Goal: Task Accomplishment & Management: Use online tool/utility

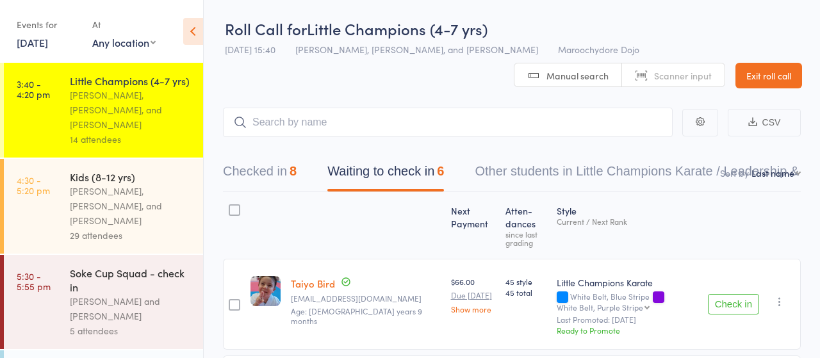
scroll to position [23, 0]
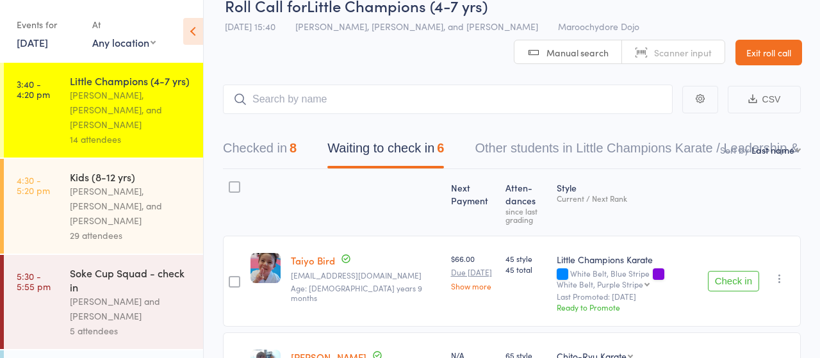
click at [103, 195] on div "[PERSON_NAME], [PERSON_NAME], and [PERSON_NAME]" at bounding box center [131, 206] width 122 height 44
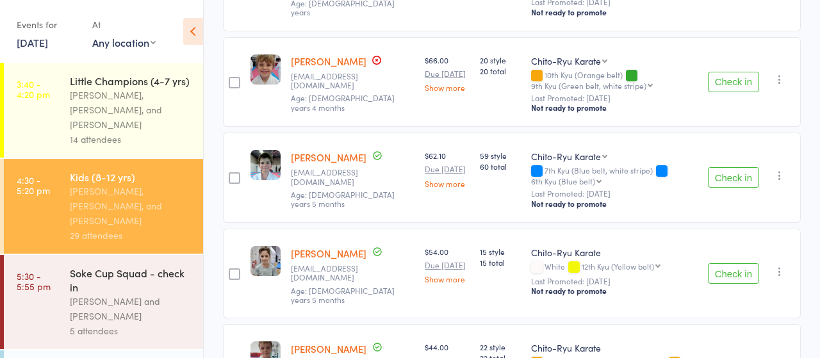
scroll to position [799, 0]
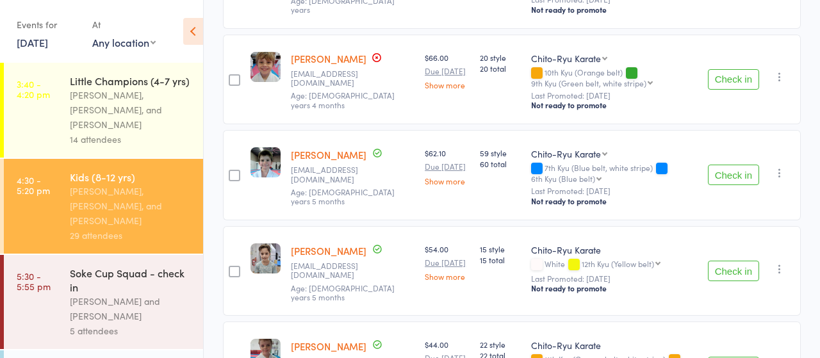
click at [720, 166] on button "Check in" at bounding box center [732, 175] width 51 height 20
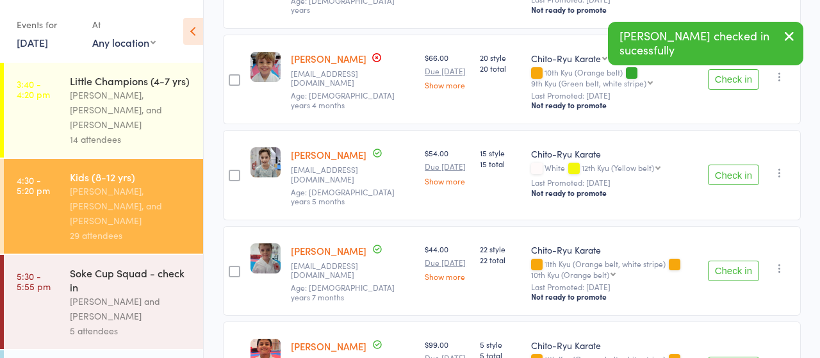
click at [731, 261] on button "Check in" at bounding box center [732, 271] width 51 height 20
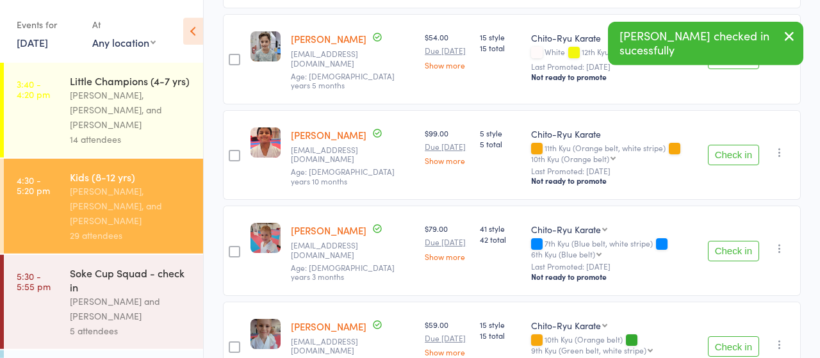
scroll to position [999, 0]
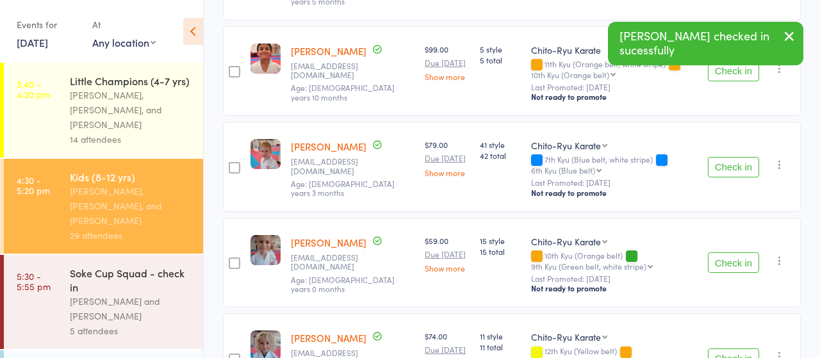
click at [725, 252] on button "Check in" at bounding box center [732, 262] width 51 height 20
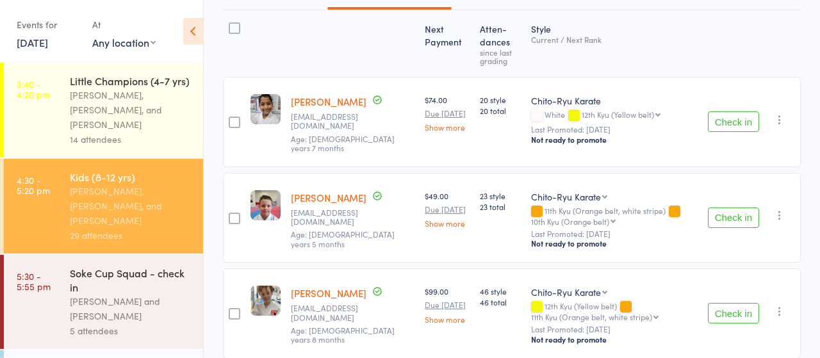
scroll to position [67, 0]
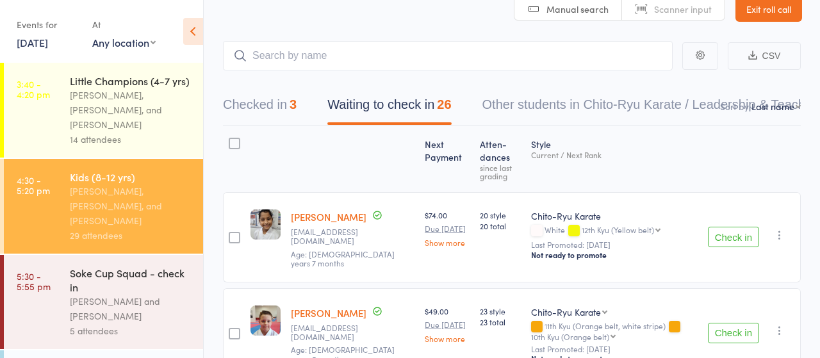
click at [731, 230] on button "Check in" at bounding box center [732, 237] width 51 height 20
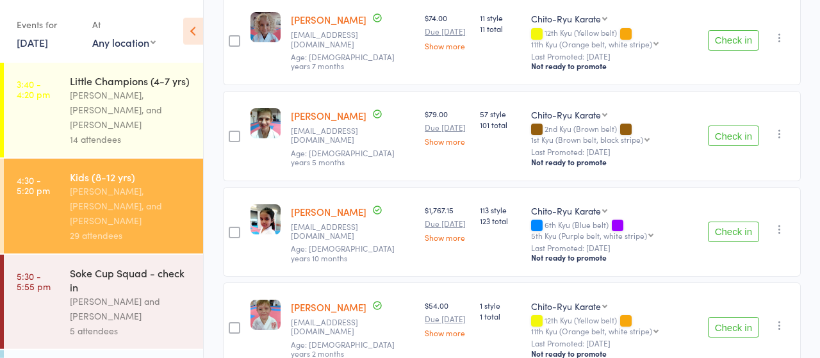
scroll to position [1132, 0]
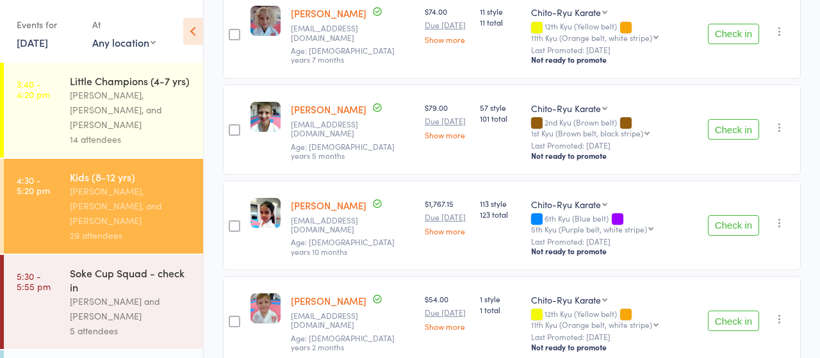
click at [724, 119] on button "Check in" at bounding box center [732, 129] width 51 height 20
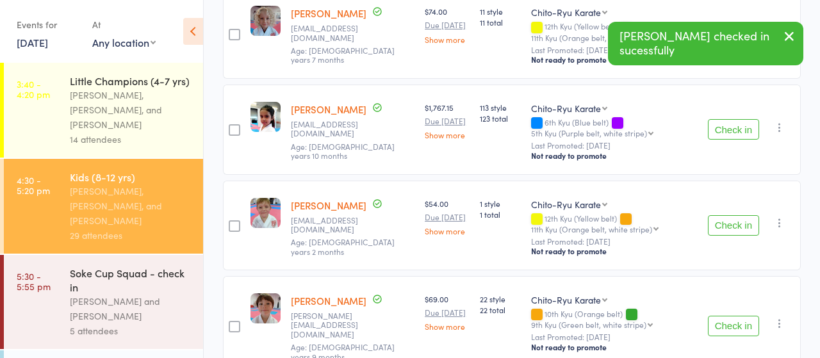
click at [724, 119] on button "Check in" at bounding box center [732, 129] width 51 height 20
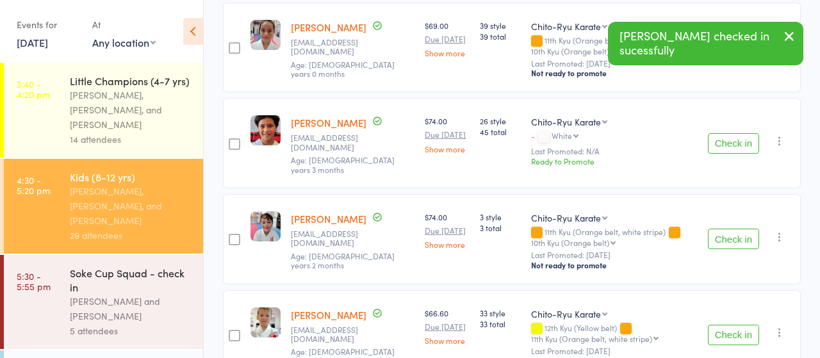
scroll to position [1864, 0]
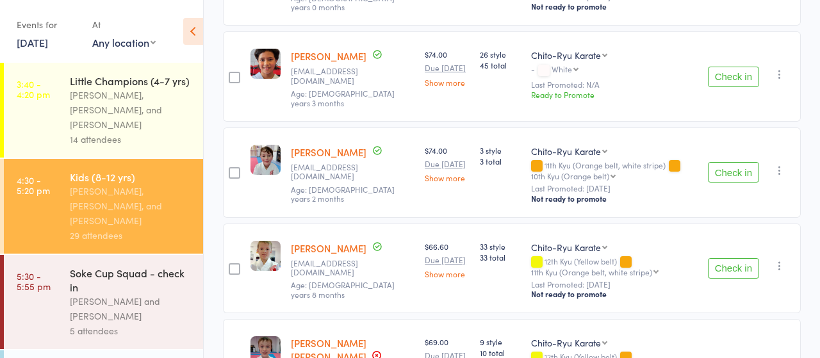
click at [730, 258] on button "Check in" at bounding box center [732, 268] width 51 height 20
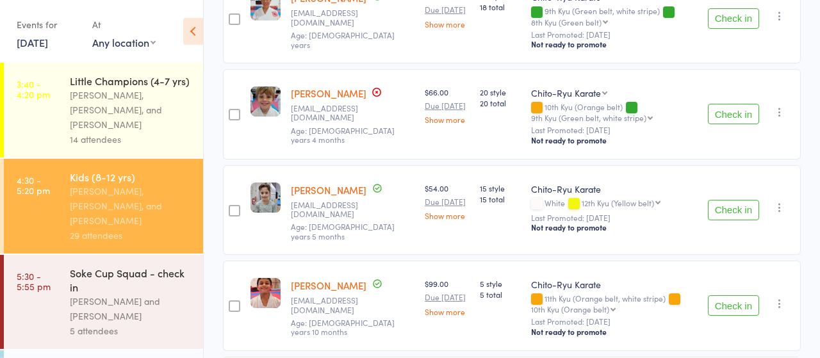
scroll to position [666, 0]
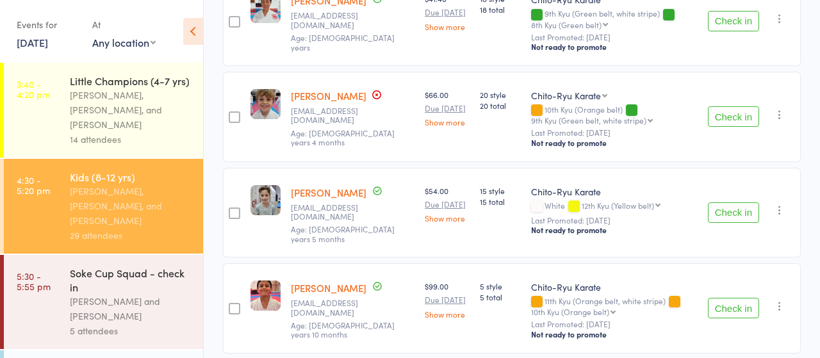
click at [732, 298] on button "Check in" at bounding box center [732, 308] width 51 height 20
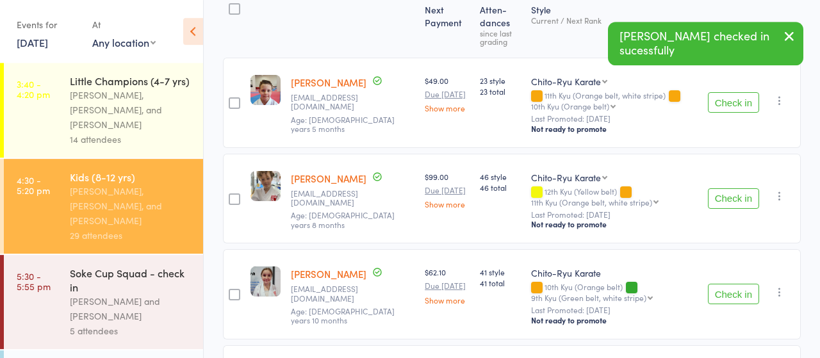
scroll to position [200, 0]
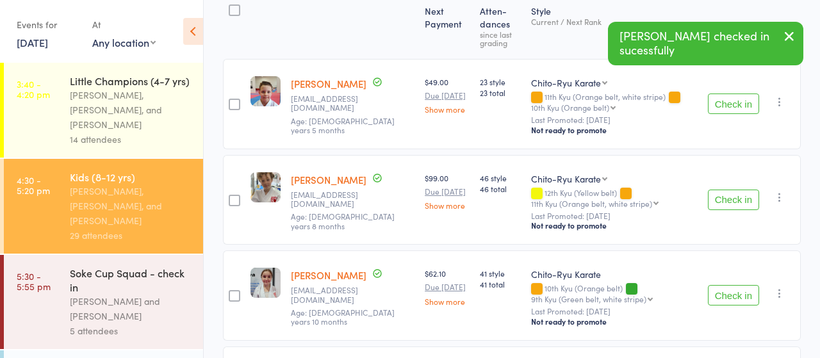
click at [727, 104] on button "Check in" at bounding box center [732, 103] width 51 height 20
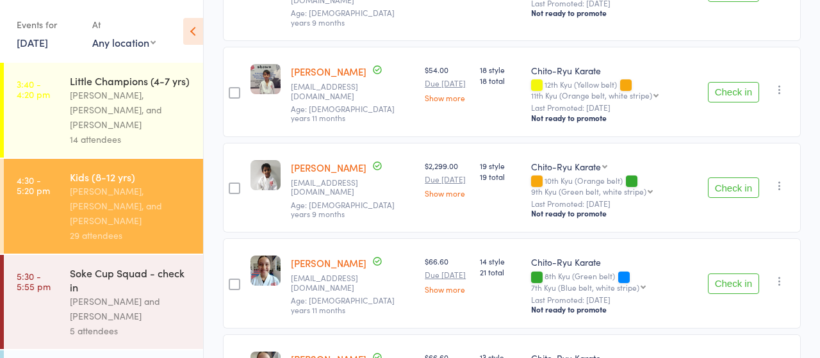
scroll to position [1112, 0]
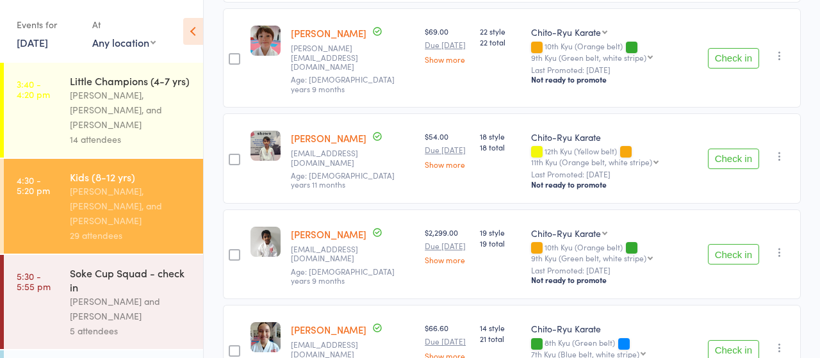
click at [731, 149] on button "Check in" at bounding box center [732, 159] width 51 height 20
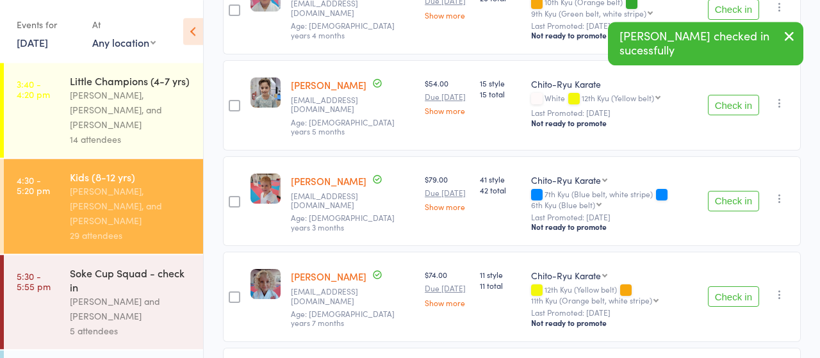
scroll to position [646, 0]
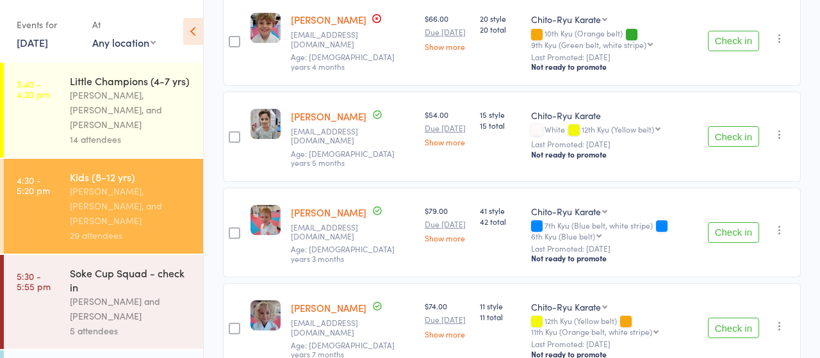
click at [734, 133] on button "Check in" at bounding box center [732, 136] width 51 height 20
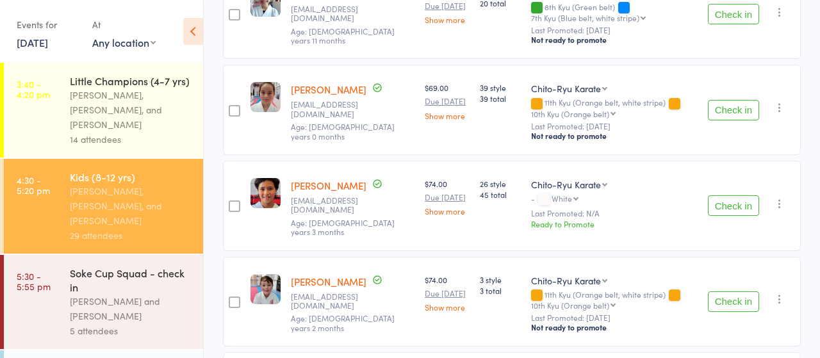
scroll to position [1379, 0]
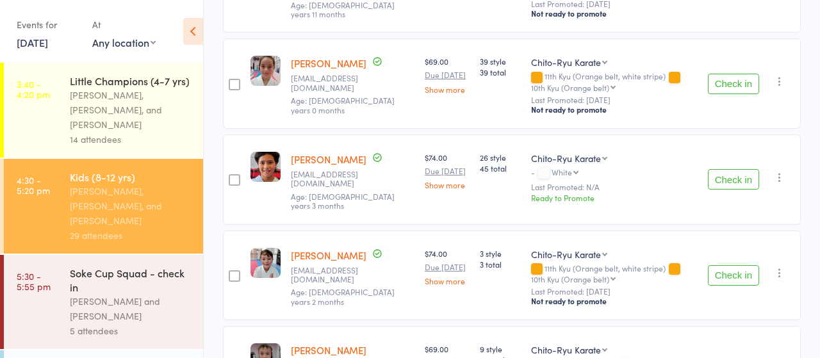
click at [733, 169] on button "Check in" at bounding box center [732, 179] width 51 height 20
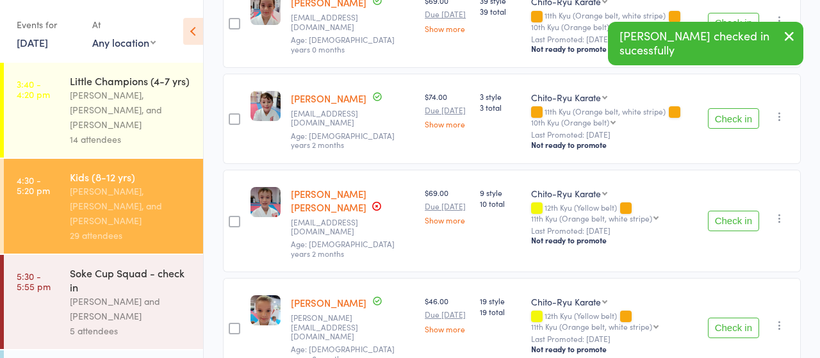
scroll to position [1512, 0]
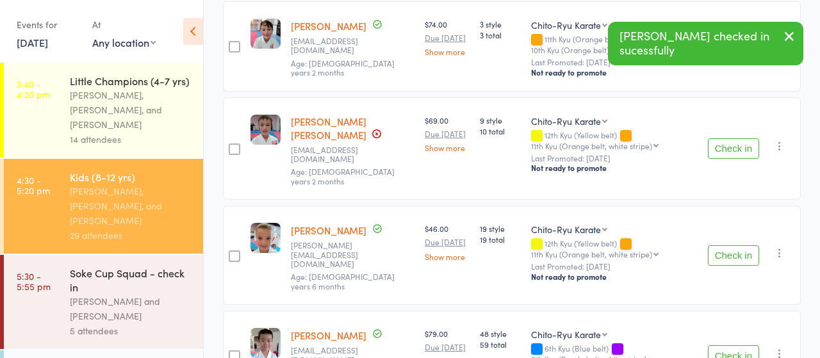
click at [723, 245] on button "Check in" at bounding box center [732, 255] width 51 height 20
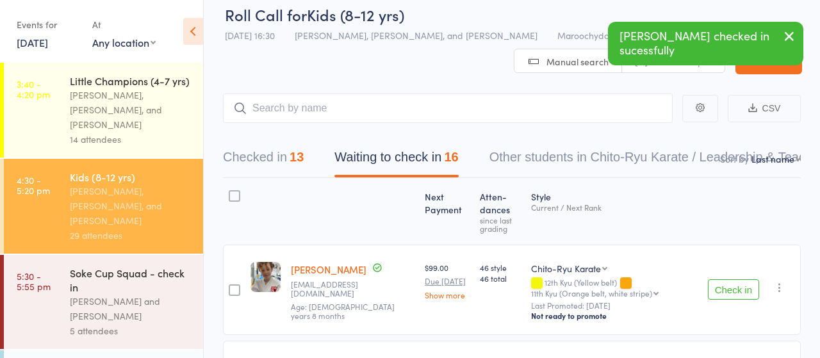
scroll to position [0, 0]
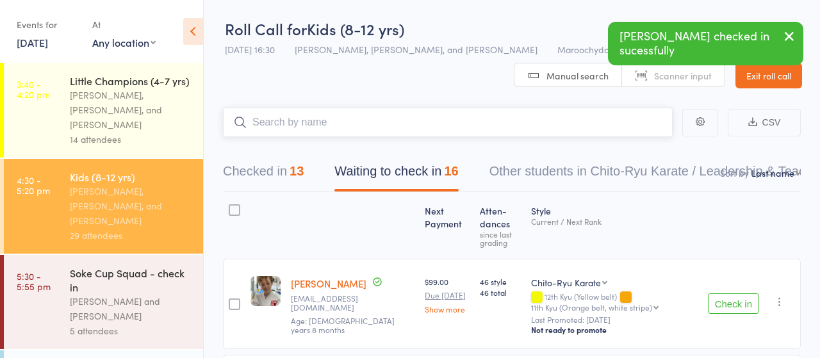
click at [295, 113] on input "search" at bounding box center [447, 122] width 449 height 29
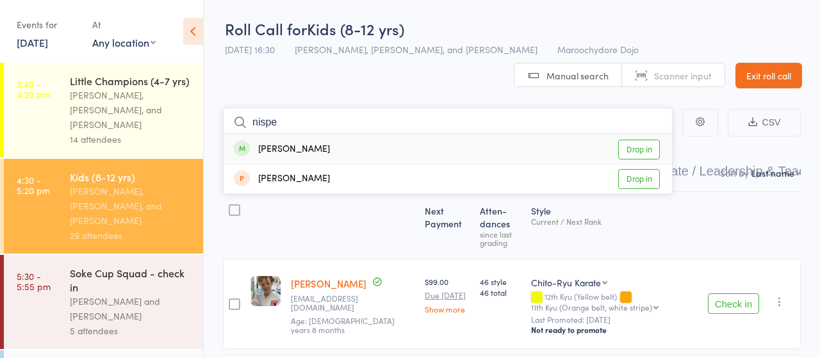
type input "nispe"
click at [650, 148] on link "Drop in" at bounding box center [639, 150] width 42 height 20
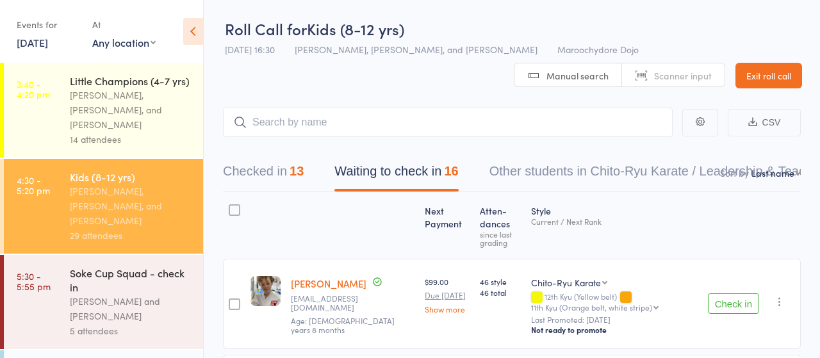
click at [732, 304] on button "Check in" at bounding box center [732, 303] width 51 height 20
click at [731, 302] on button "Check in" at bounding box center [732, 303] width 51 height 20
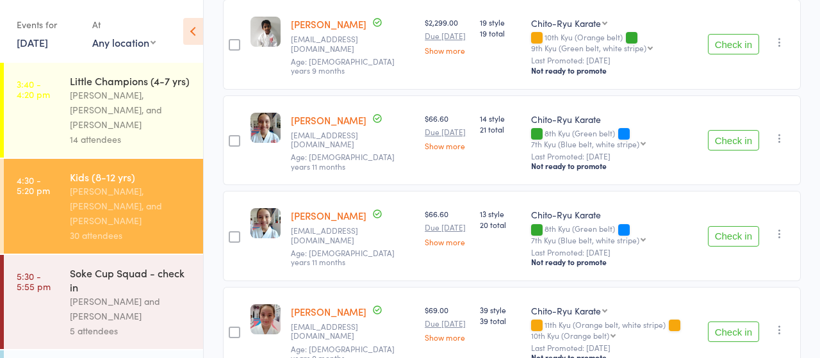
scroll to position [1065, 0]
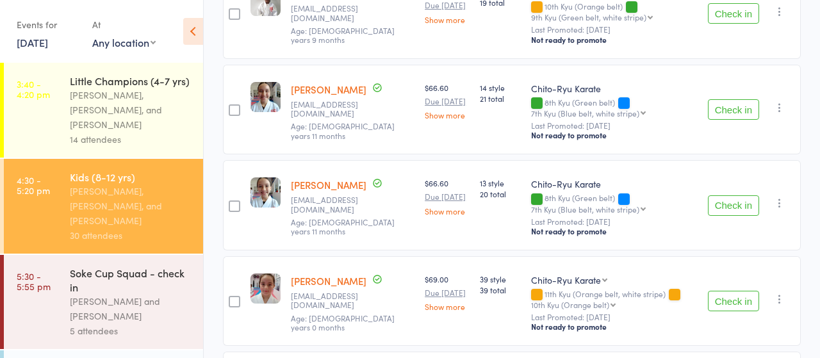
click at [728, 291] on button "Check in" at bounding box center [732, 301] width 51 height 20
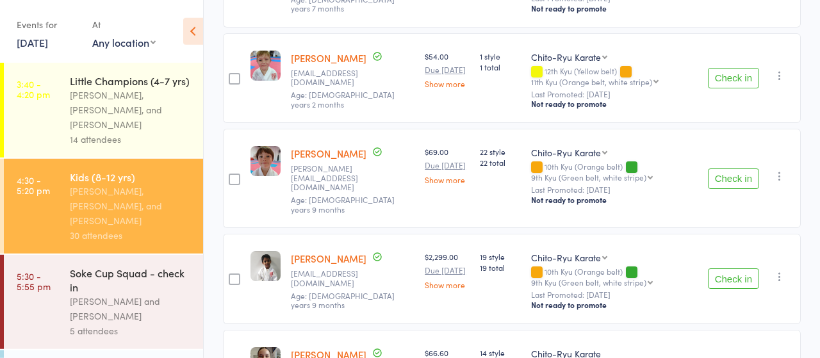
scroll to position [799, 0]
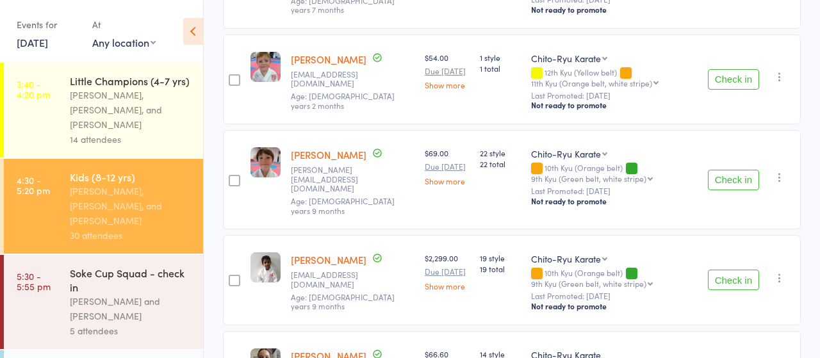
click at [722, 172] on button "Check in" at bounding box center [732, 180] width 51 height 20
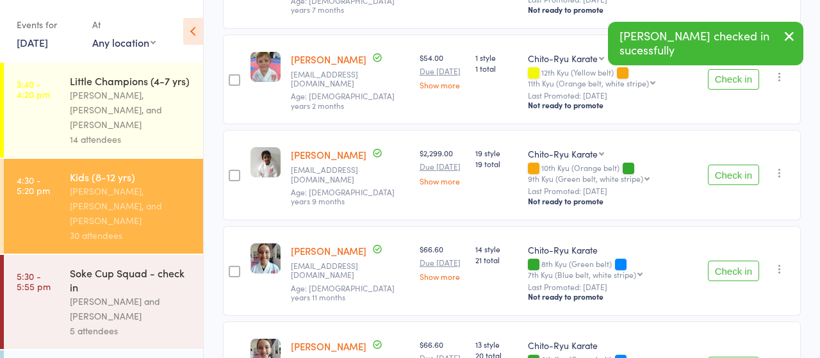
click at [729, 168] on button "Check in" at bounding box center [732, 175] width 51 height 20
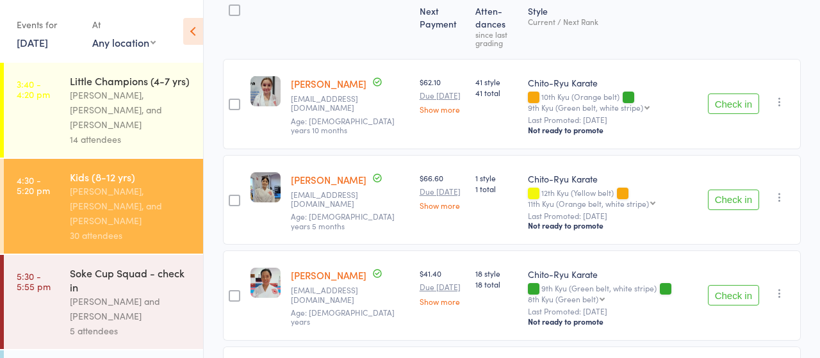
scroll to position [0, 0]
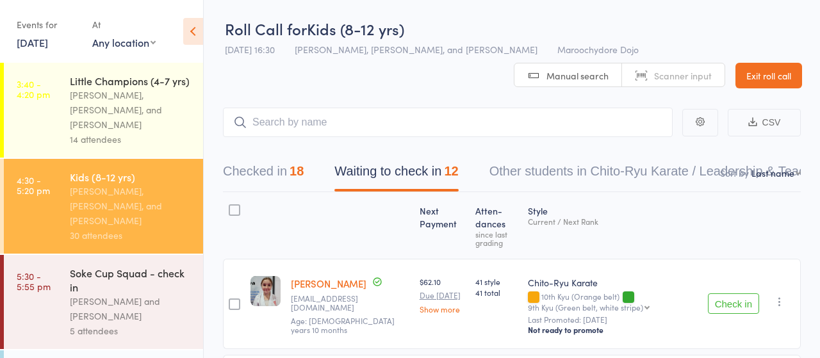
click at [250, 172] on button "Checked in 18" at bounding box center [263, 175] width 81 height 34
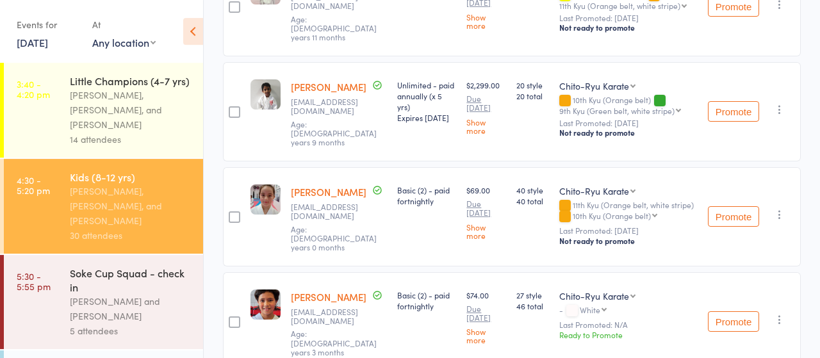
scroll to position [1598, 0]
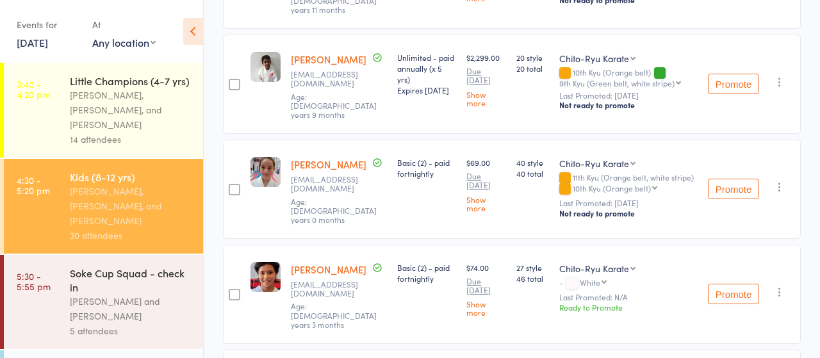
click at [307, 263] on link "[PERSON_NAME]" at bounding box center [329, 269] width 76 height 13
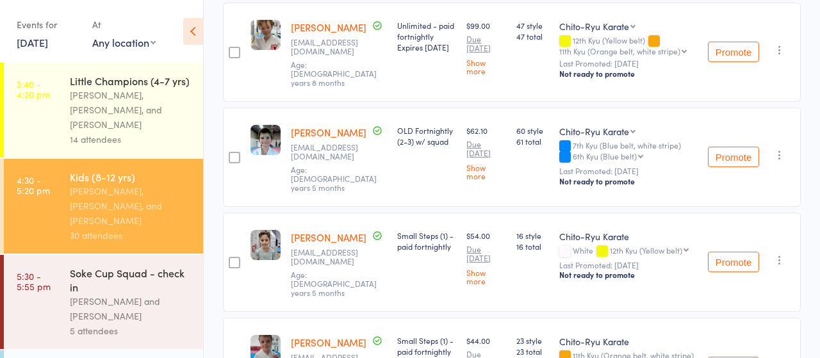
scroll to position [133, 0]
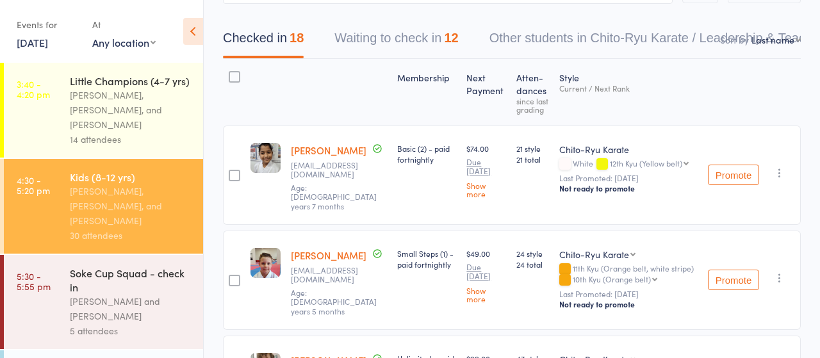
click at [400, 40] on button "Waiting to check in 12" at bounding box center [396, 41] width 124 height 34
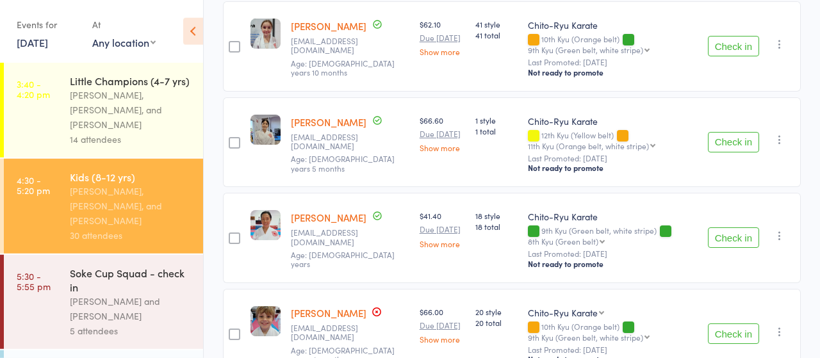
scroll to position [266, 0]
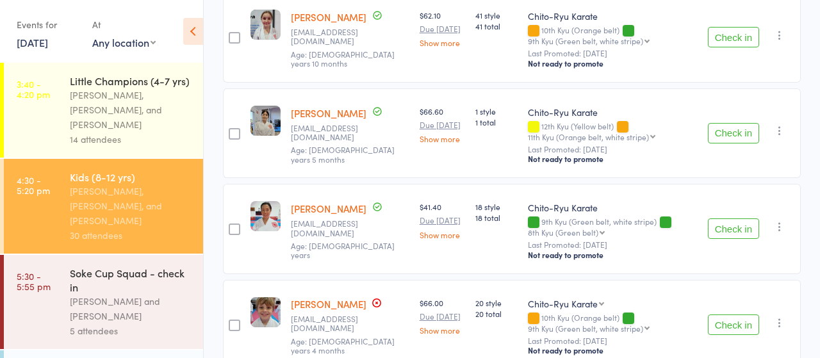
click at [736, 319] on button "Check in" at bounding box center [732, 324] width 51 height 20
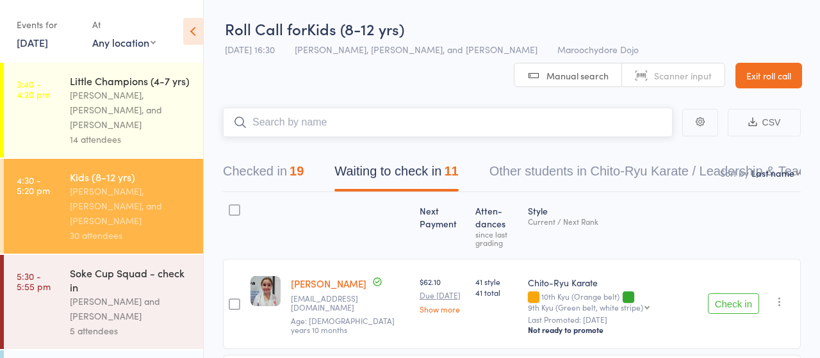
click at [294, 122] on input "search" at bounding box center [447, 122] width 449 height 29
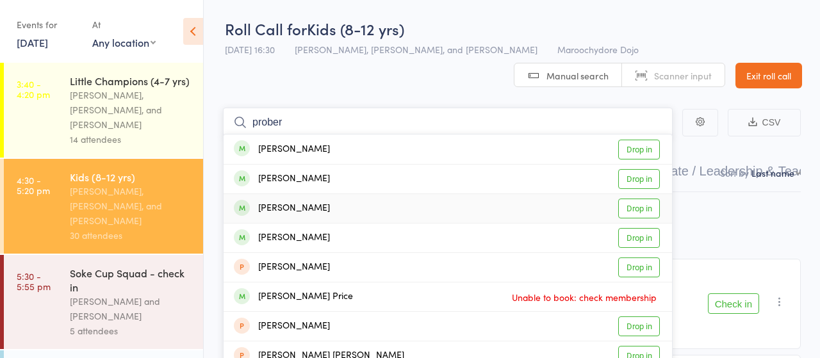
type input "prober"
click at [637, 232] on link "Drop in" at bounding box center [639, 238] width 42 height 20
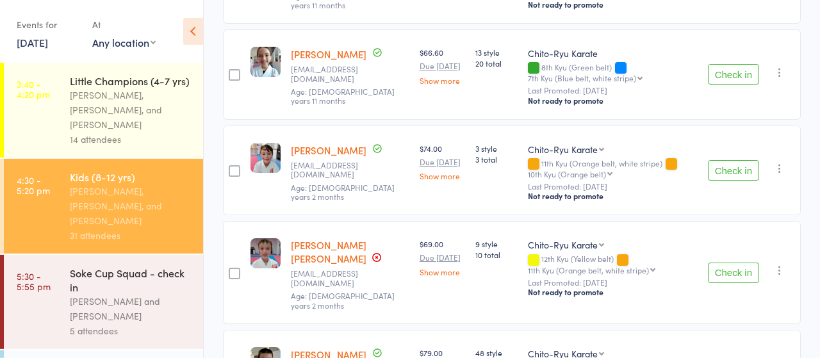
scroll to position [932, 0]
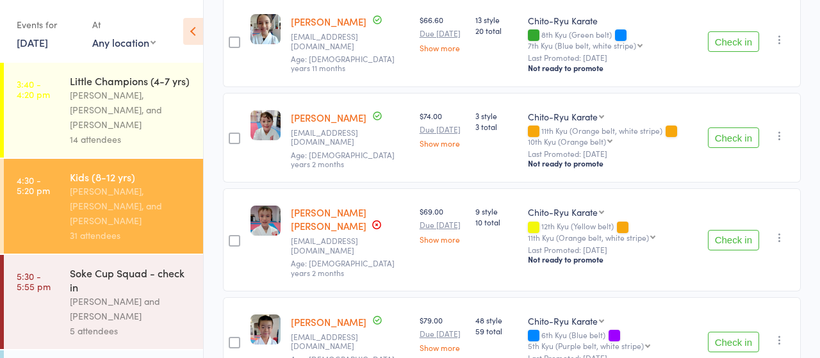
click at [737, 230] on button "Check in" at bounding box center [732, 240] width 51 height 20
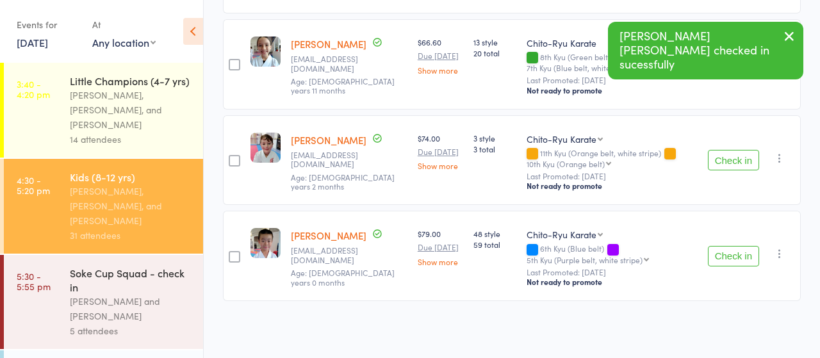
scroll to position [907, 0]
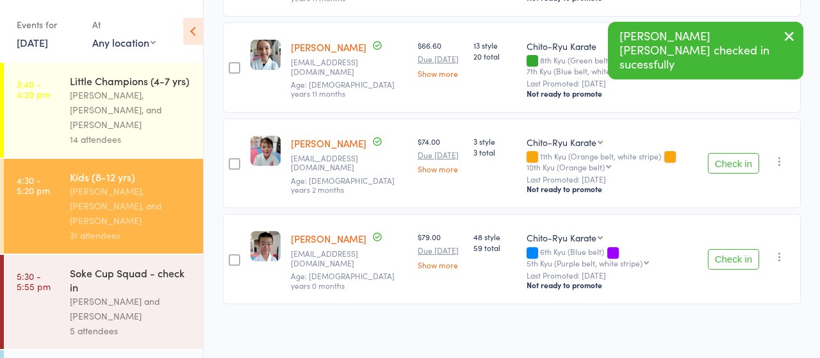
click at [729, 257] on button "Check in" at bounding box center [732, 259] width 51 height 20
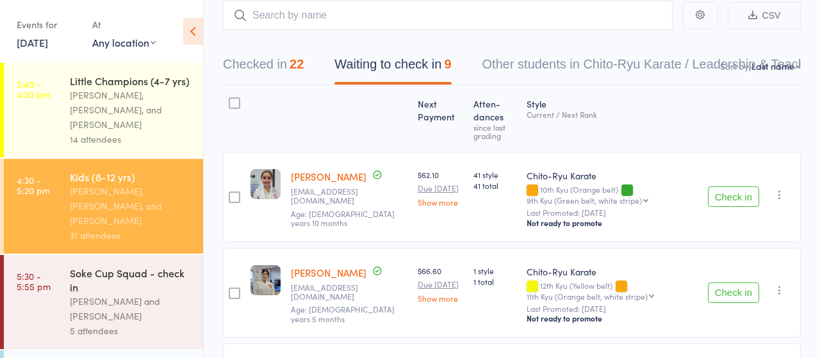
scroll to position [79, 0]
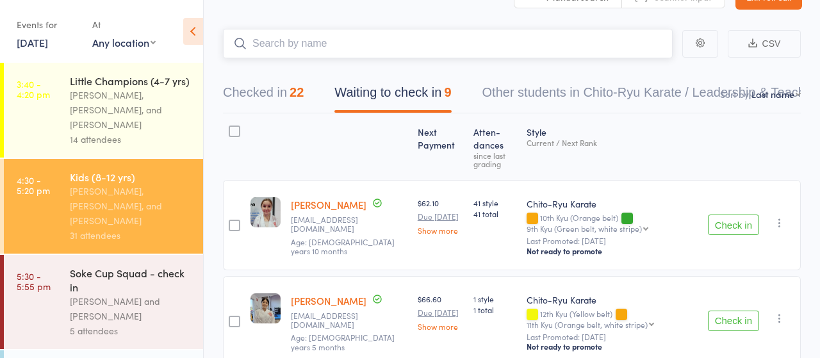
click at [308, 41] on input "search" at bounding box center [447, 43] width 449 height 29
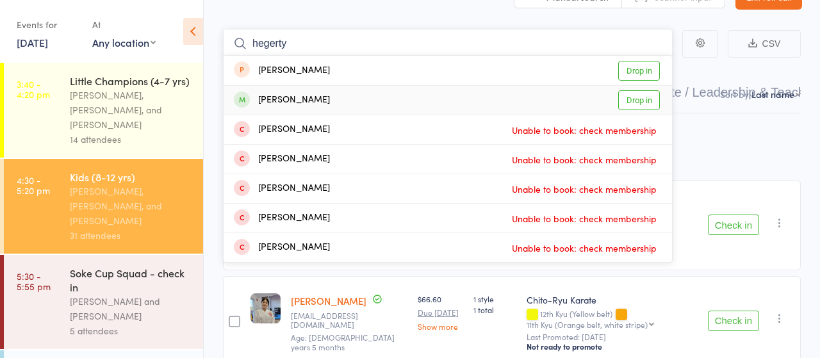
type input "hegerty"
click at [640, 98] on link "Drop in" at bounding box center [639, 100] width 42 height 20
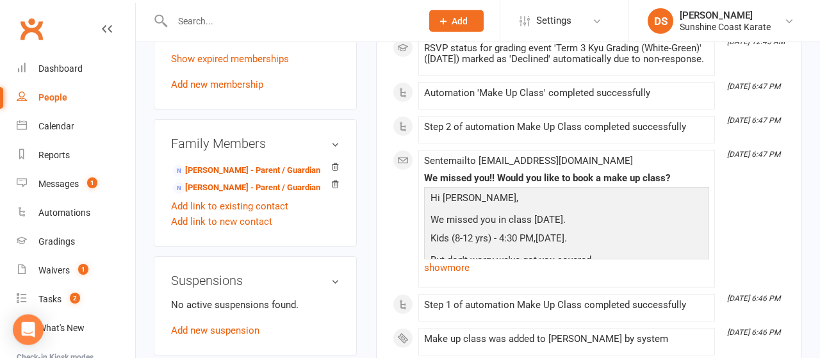
scroll to position [1199, 0]
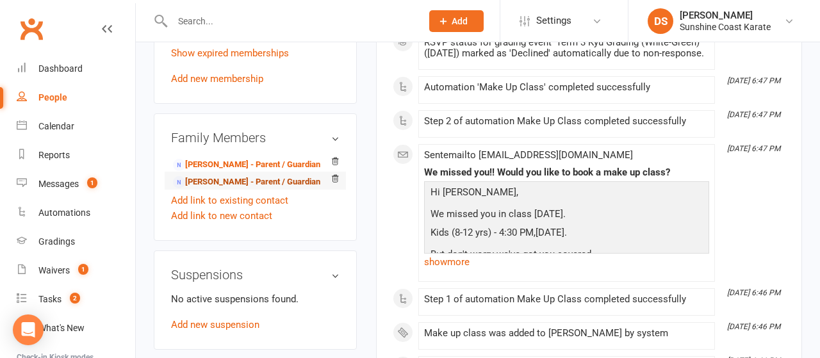
click at [217, 175] on link "[PERSON_NAME] - Parent / Guardian" at bounding box center [246, 181] width 147 height 13
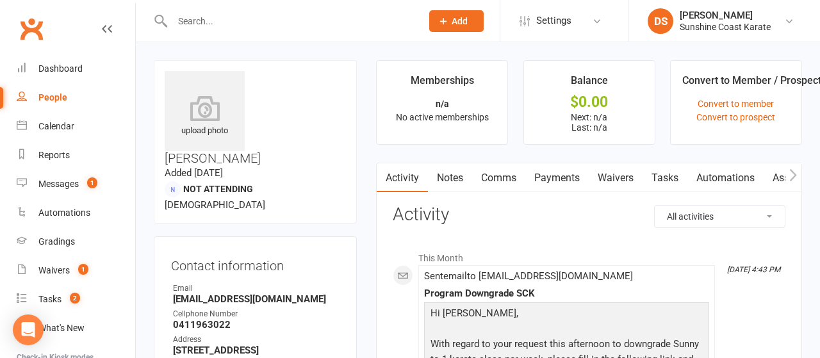
click at [507, 176] on link "Comms" at bounding box center [498, 177] width 53 height 29
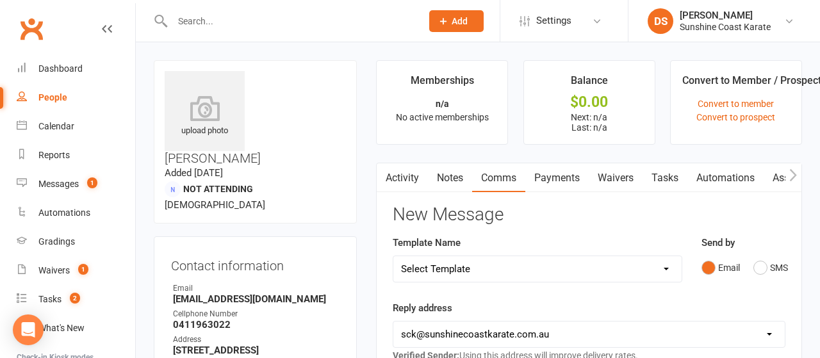
click at [762, 267] on button "SMS" at bounding box center [770, 267] width 35 height 24
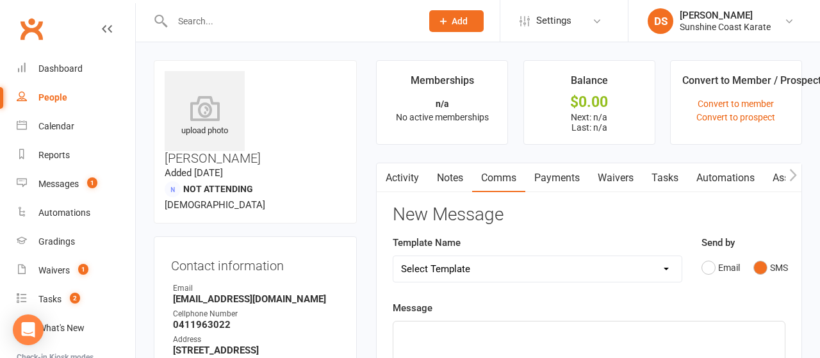
click at [393, 256] on select "Select Template [Email] Failed Payment [Email] Membership Fee Increase (current…" at bounding box center [537, 269] width 288 height 26
